Goal: Task Accomplishment & Management: Complete application form

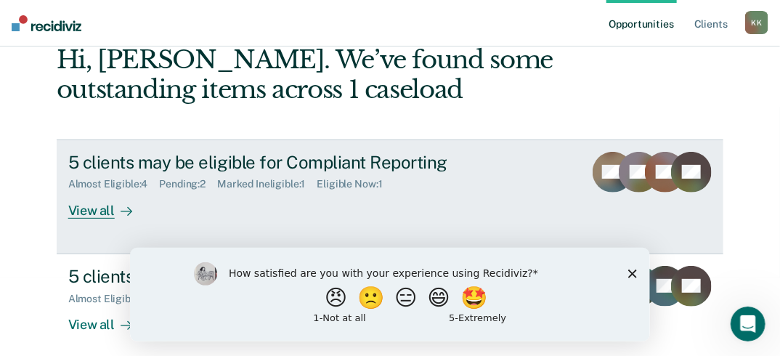
scroll to position [90, 0]
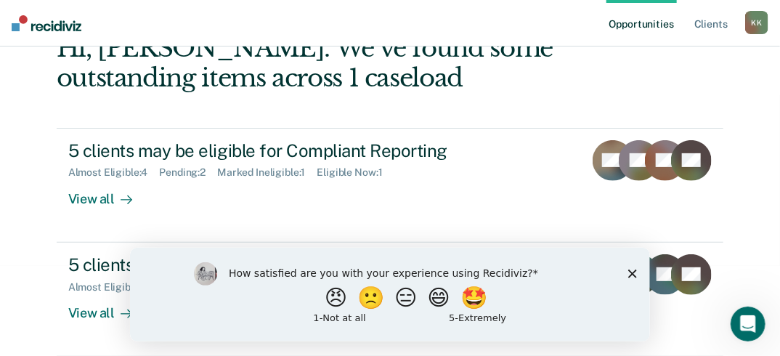
click at [629, 272] on icon "Close survey" at bounding box center [631, 273] width 9 height 9
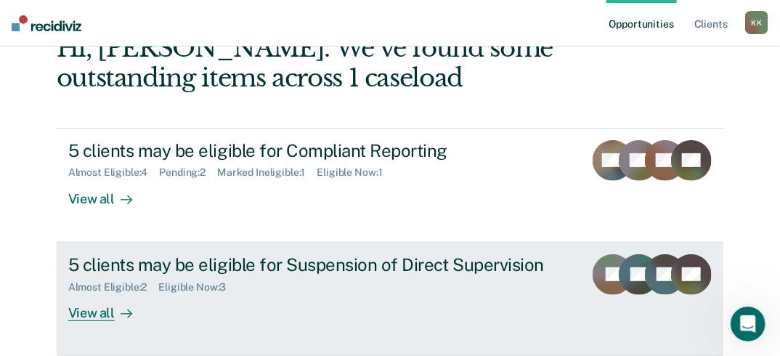
click at [71, 316] on div "View all" at bounding box center [108, 307] width 81 height 28
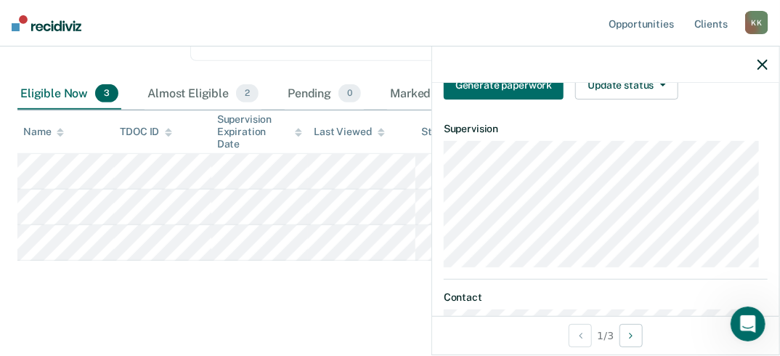
scroll to position [505, 0]
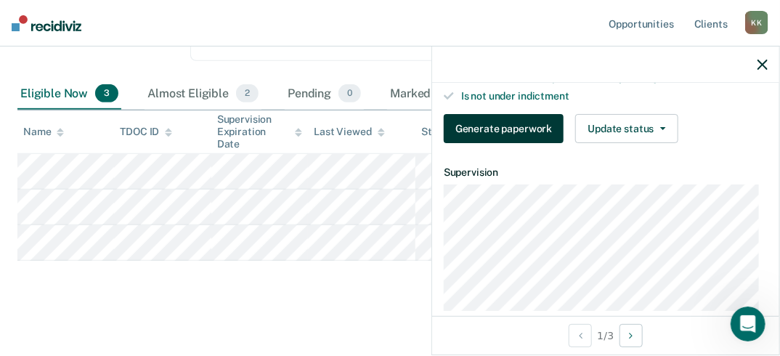
click at [491, 131] on button "Generate paperwork" at bounding box center [504, 128] width 120 height 29
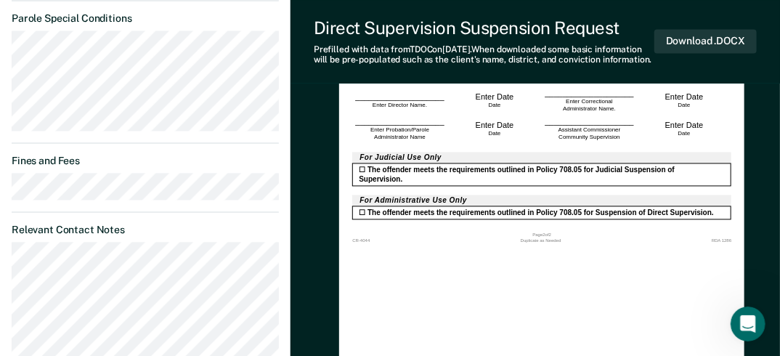
scroll to position [929, 0]
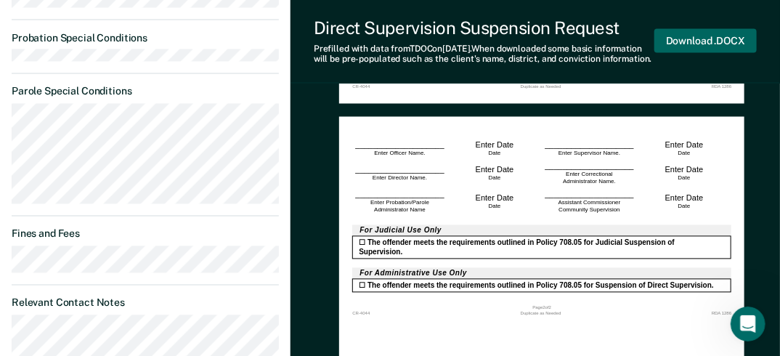
click at [691, 48] on button "Download .DOCX" at bounding box center [705, 41] width 102 height 24
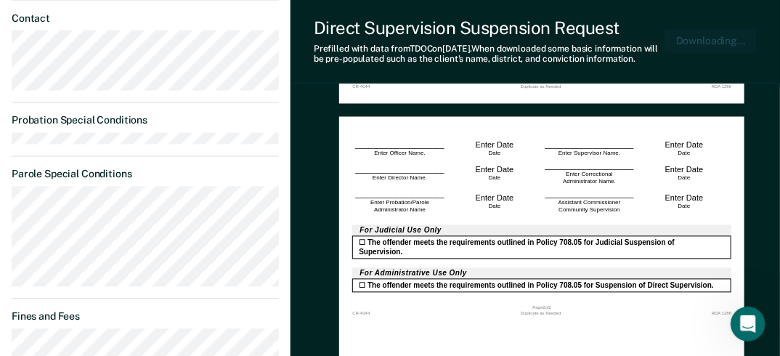
scroll to position [1000, 0]
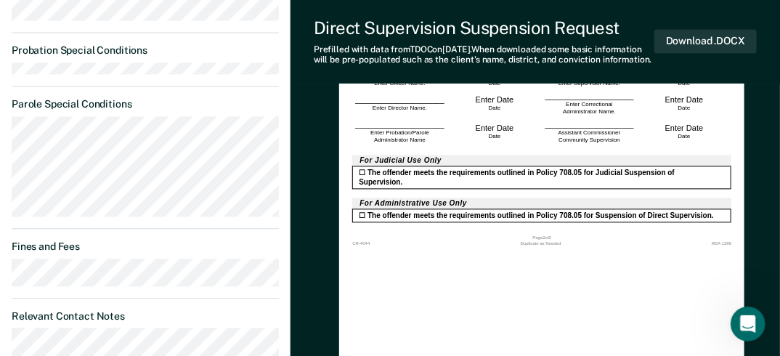
click at [461, 165] on div "☐ The offender meets the requirements outlined in Policy 708.05 for Judicial Su…" at bounding box center [541, 176] width 379 height 23
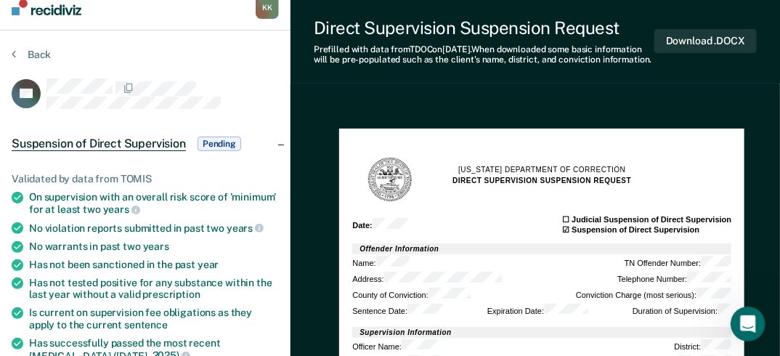
scroll to position [0, 0]
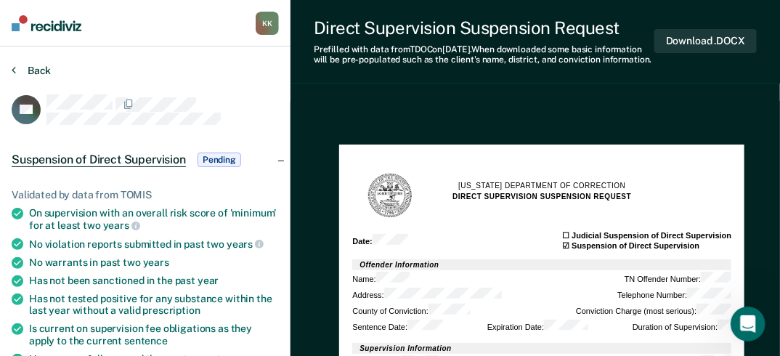
click at [20, 69] on button "Back" at bounding box center [31, 70] width 39 height 13
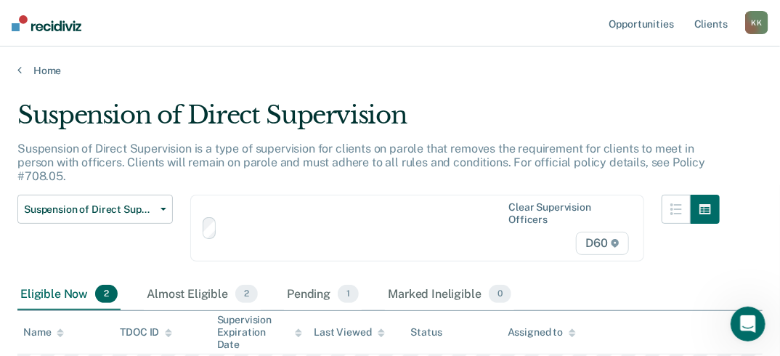
scroll to position [165, 0]
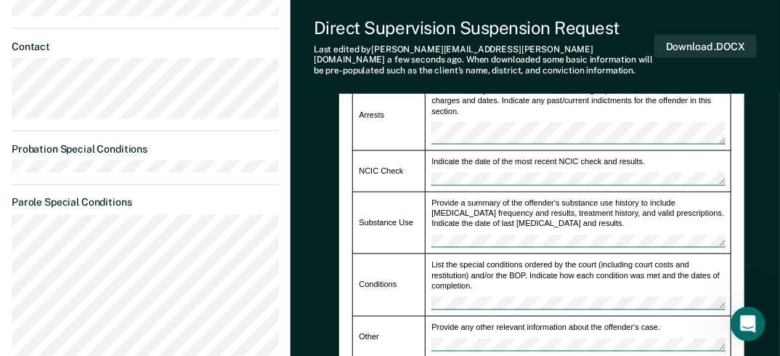
scroll to position [871, 0]
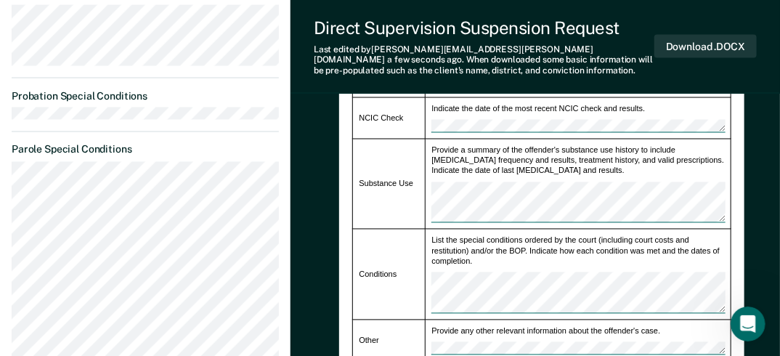
click at [596, 298] on td "List the special conditions ordered by the court (including court costs and res…" at bounding box center [578, 274] width 306 height 91
click at [584, 240] on div "List the special conditions ordered by the court (including court costs and res…" at bounding box center [577, 274] width 293 height 78
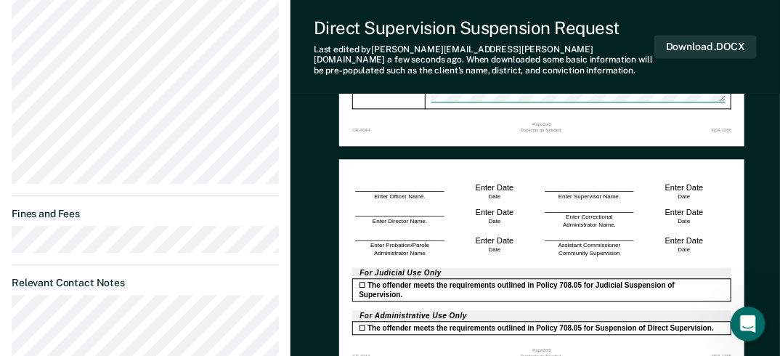
scroll to position [1103, 0]
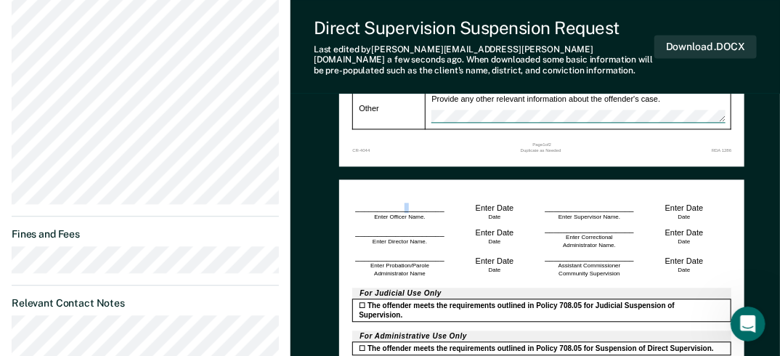
click at [406, 203] on div "____________________ Enter Officer Name." at bounding box center [399, 212] width 95 height 18
drag, startPoint x: 406, startPoint y: 189, endPoint x: 412, endPoint y: 195, distance: 8.2
click at [412, 203] on div "____________________ Enter Officer Name." at bounding box center [399, 212] width 95 height 18
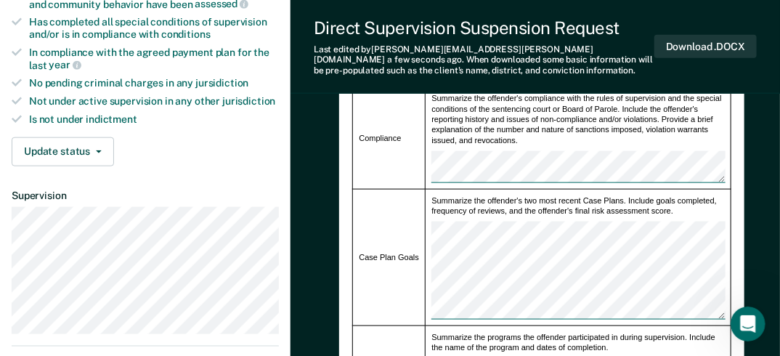
scroll to position [491, 0]
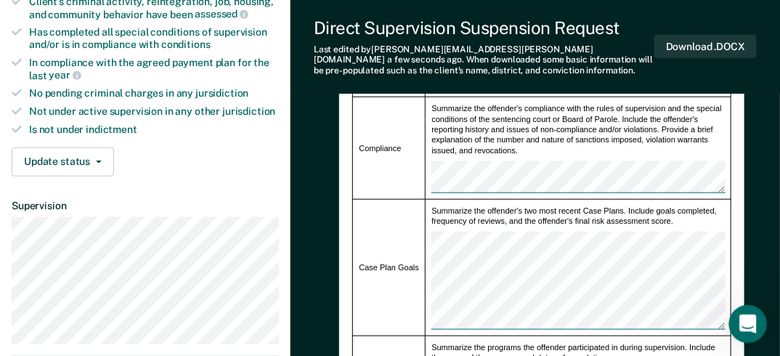
click at [743, 318] on icon "Open Intercom Messenger" at bounding box center [746, 322] width 24 height 24
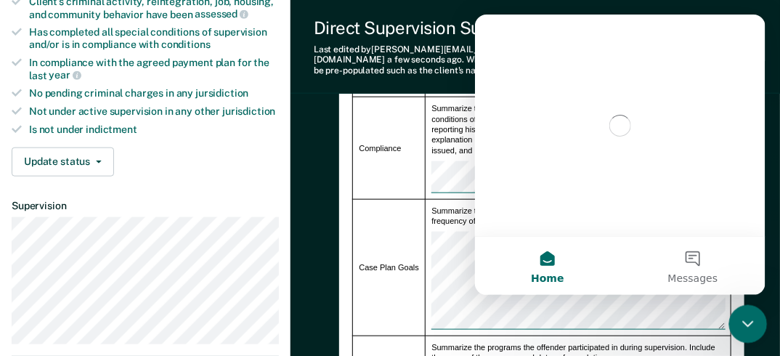
scroll to position [0, 0]
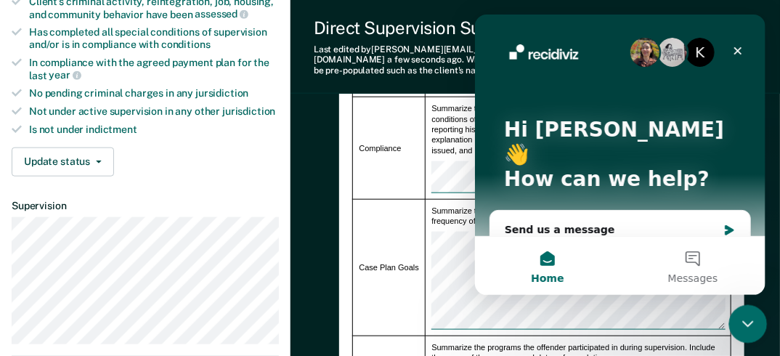
click at [743, 316] on icon "Close Intercom Messenger" at bounding box center [745, 321] width 17 height 17
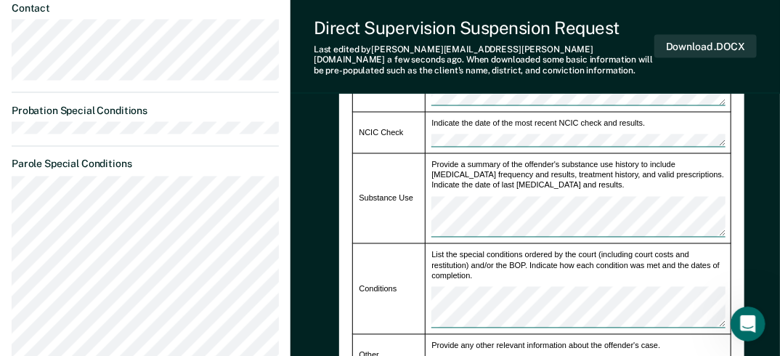
scroll to position [839, 0]
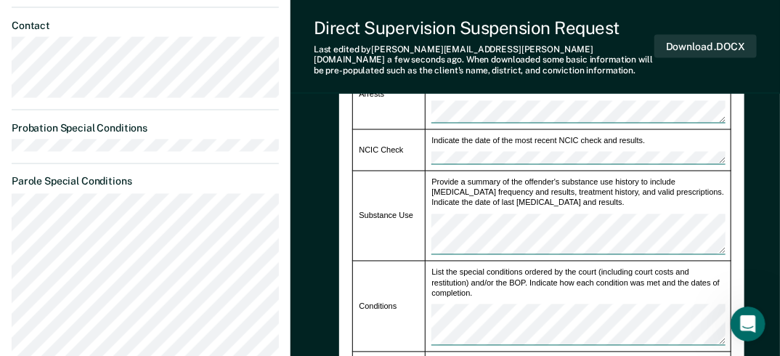
click at [573, 190] on div "Provide a summary of the offender's substance use history to include [MEDICAL_D…" at bounding box center [577, 216] width 293 height 78
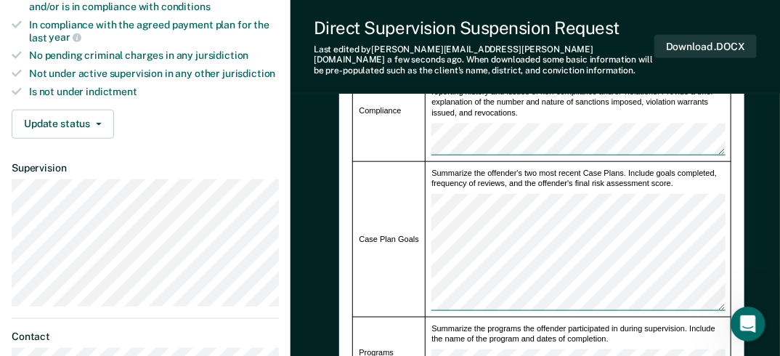
scroll to position [549, 0]
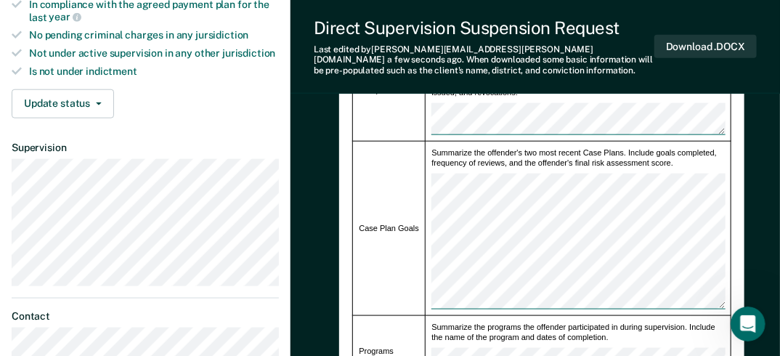
click at [421, 280] on td "Case Plan Goals" at bounding box center [389, 228] width 73 height 174
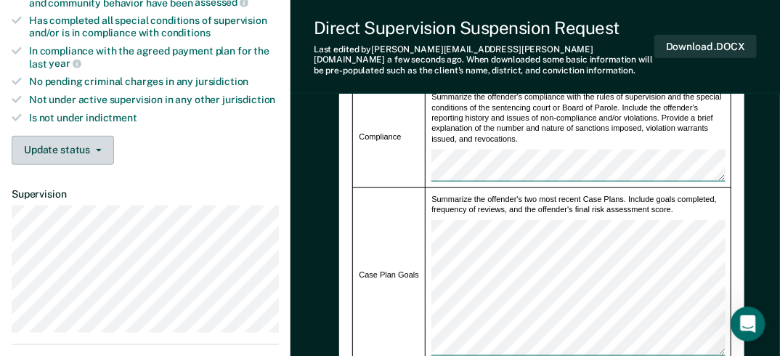
scroll to position [523, 0]
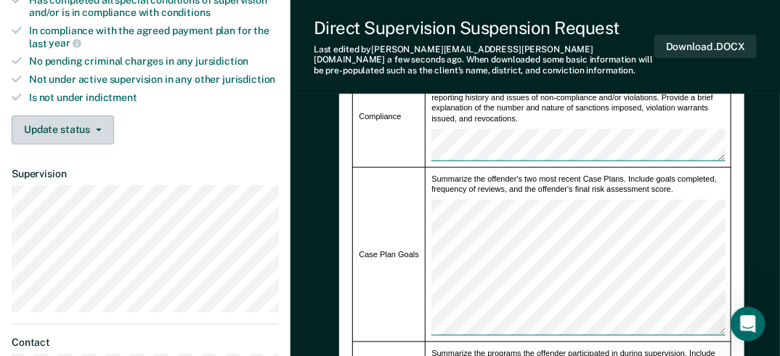
click at [93, 122] on button "Update status" at bounding box center [63, 129] width 102 height 29
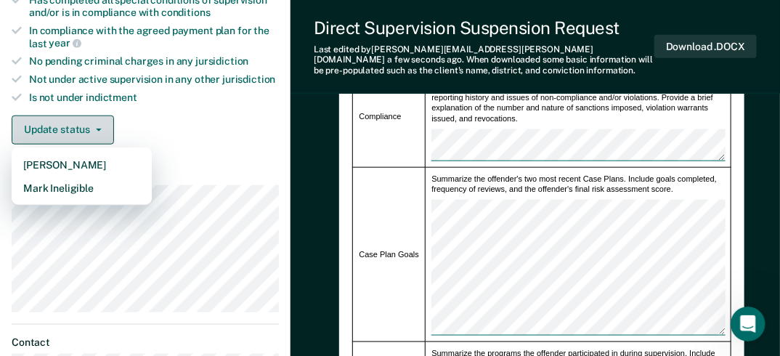
click at [91, 119] on button "Update status" at bounding box center [63, 129] width 102 height 29
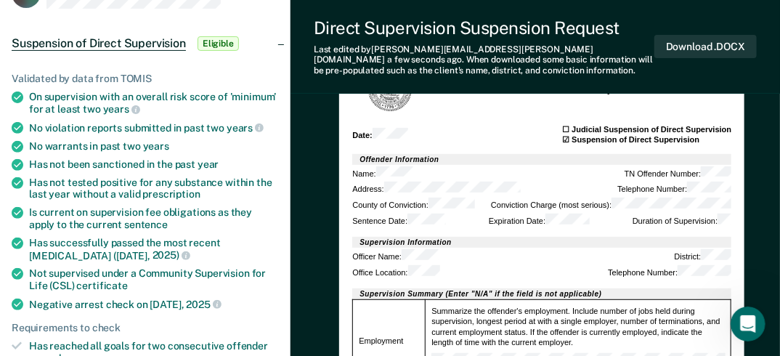
scroll to position [0, 0]
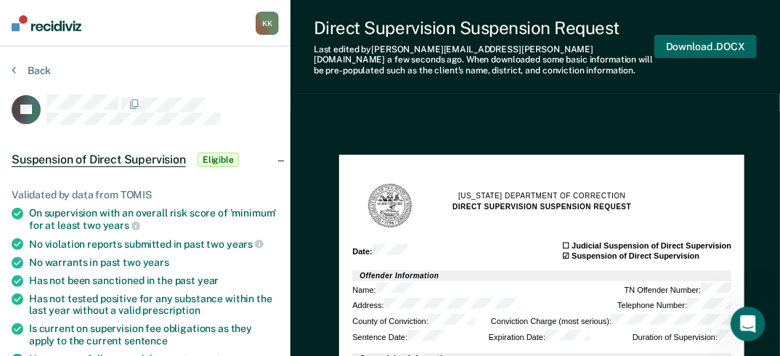
click at [679, 48] on button "Download .DOCX" at bounding box center [705, 47] width 102 height 24
type textarea "x"
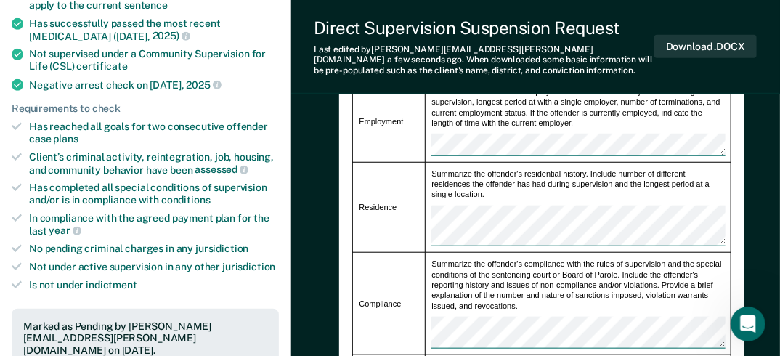
scroll to position [406, 0]
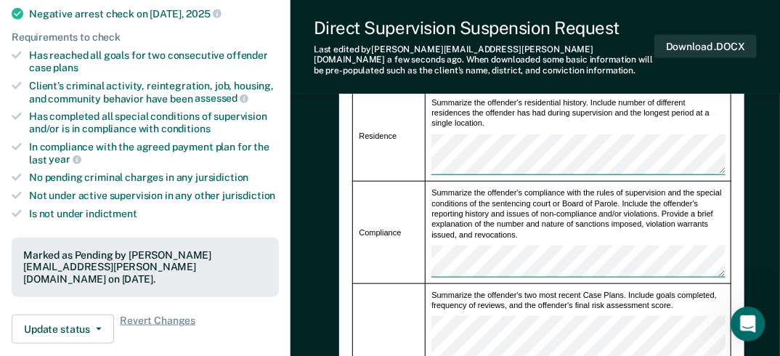
click at [15, 50] on icon at bounding box center [17, 55] width 10 height 10
click at [16, 55] on icon at bounding box center [17, 55] width 10 height 10
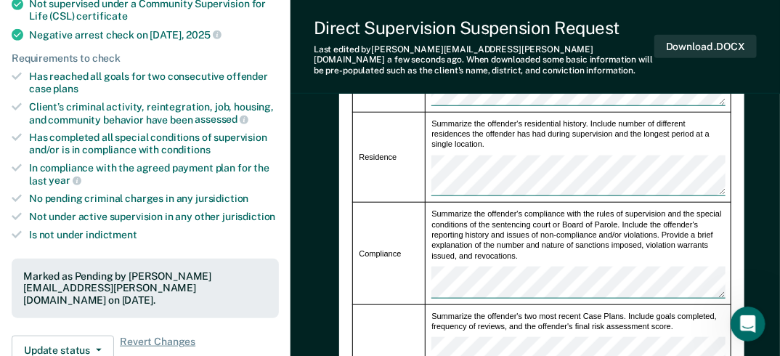
scroll to position [348, 0]
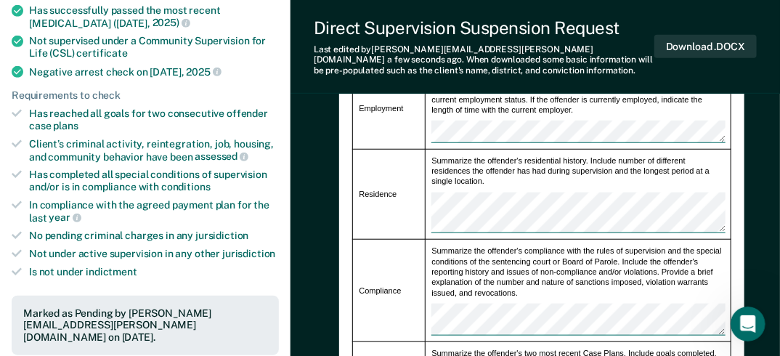
click at [143, 271] on div "Is not under indictment" at bounding box center [154, 272] width 250 height 12
click at [147, 266] on div "Is not under indictment" at bounding box center [154, 272] width 250 height 12
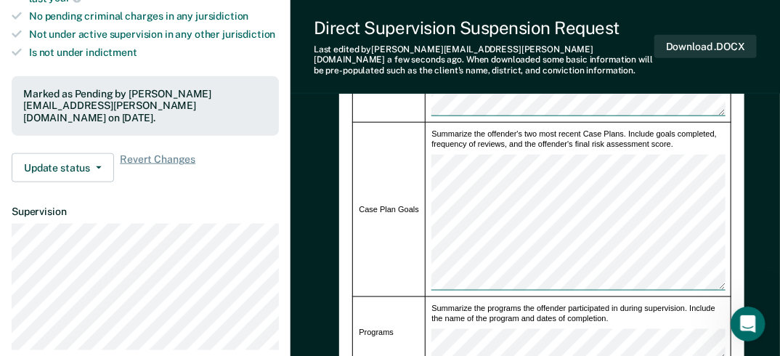
scroll to position [581, 0]
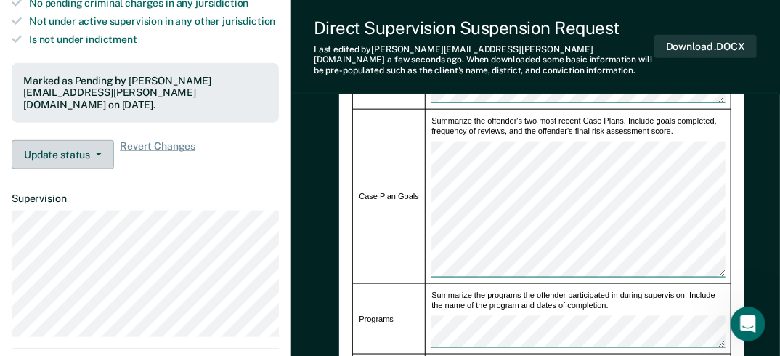
click at [99, 140] on button "Update status" at bounding box center [63, 154] width 102 height 29
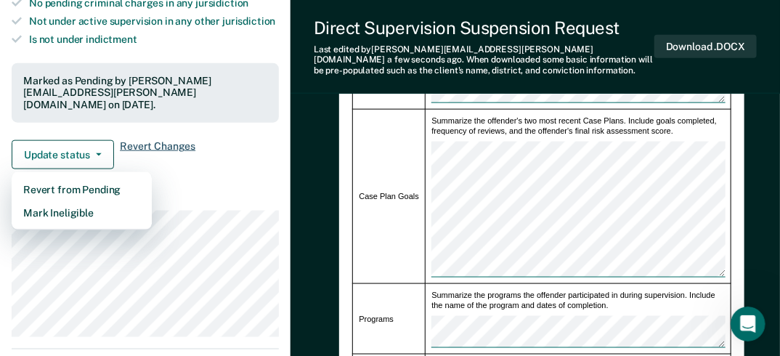
click at [147, 144] on span "Revert Changes" at bounding box center [157, 154] width 75 height 29
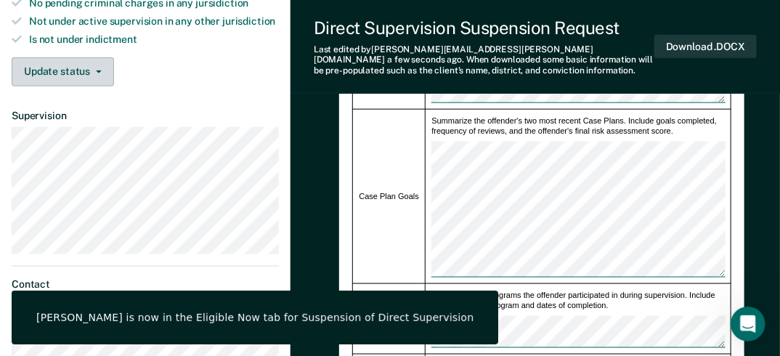
click at [93, 70] on button "Update status" at bounding box center [63, 71] width 102 height 29
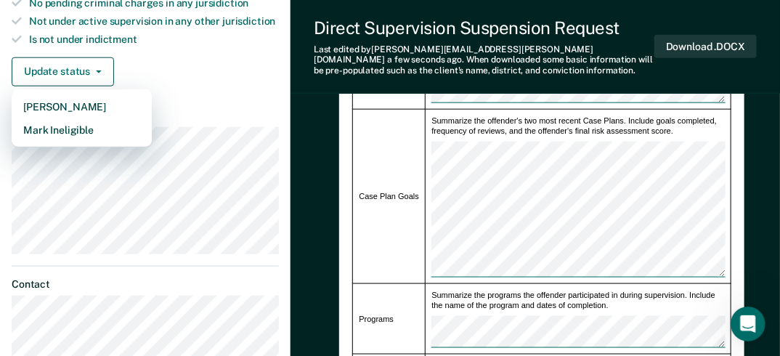
click at [178, 60] on div "Update status [PERSON_NAME] Mark Ineligible" at bounding box center [145, 71] width 267 height 29
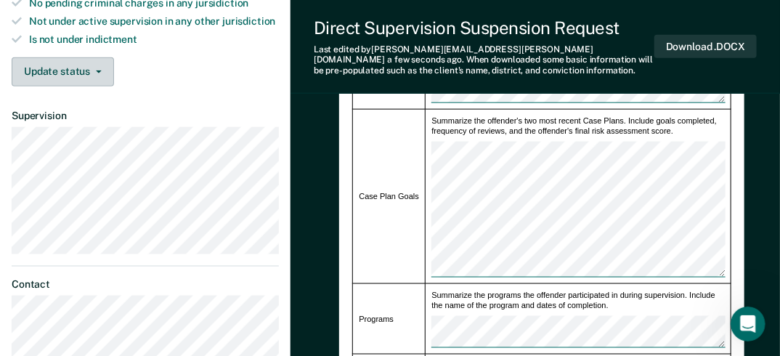
click at [94, 70] on span "button" at bounding box center [96, 71] width 12 height 3
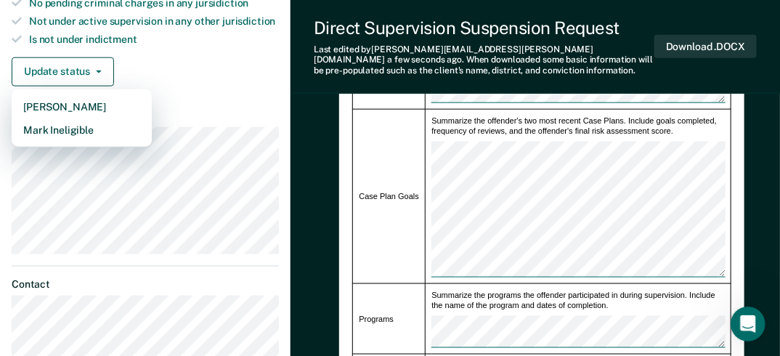
click at [171, 65] on div "Update status [PERSON_NAME] Mark Ineligible" at bounding box center [145, 71] width 267 height 29
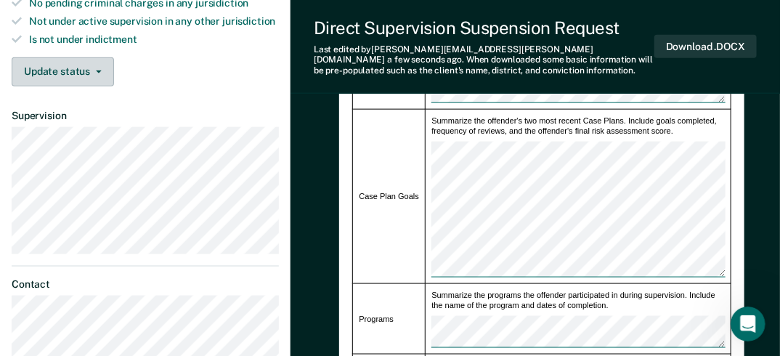
click at [97, 70] on icon "button" at bounding box center [99, 71] width 6 height 3
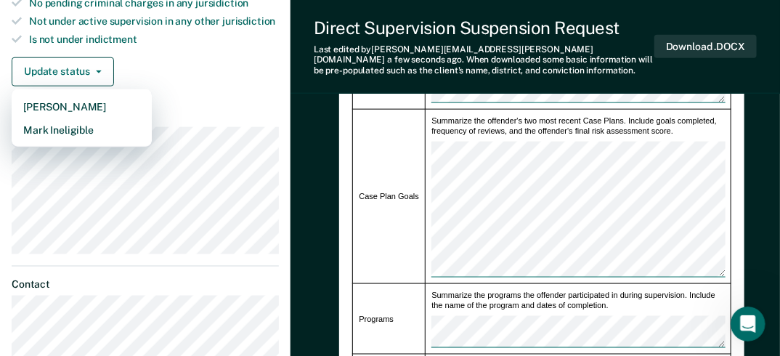
click at [197, 73] on div "Update status [PERSON_NAME] Mark Ineligible" at bounding box center [145, 71] width 267 height 29
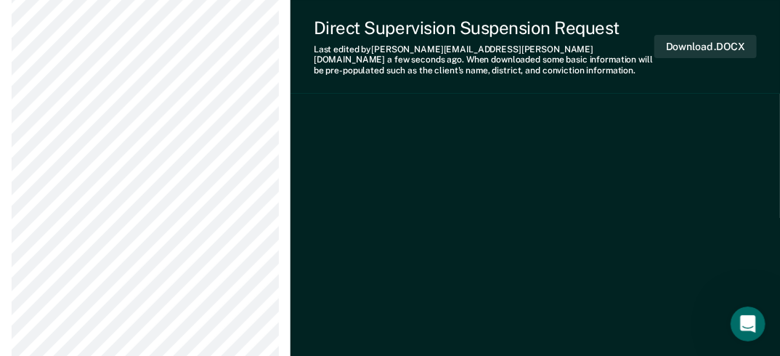
scroll to position [1580, 0]
